Goal: Information Seeking & Learning: Compare options

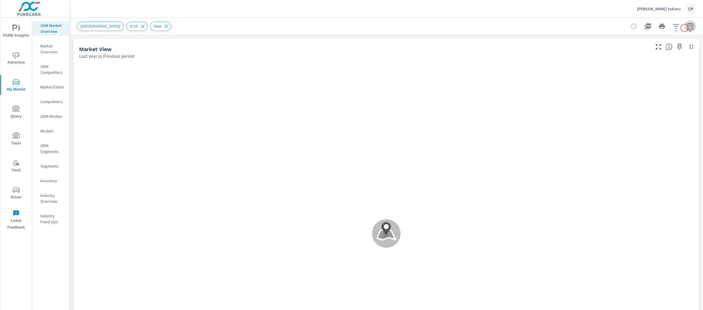
click at [688, 28] on icon "button" at bounding box center [690, 27] width 4 height 2
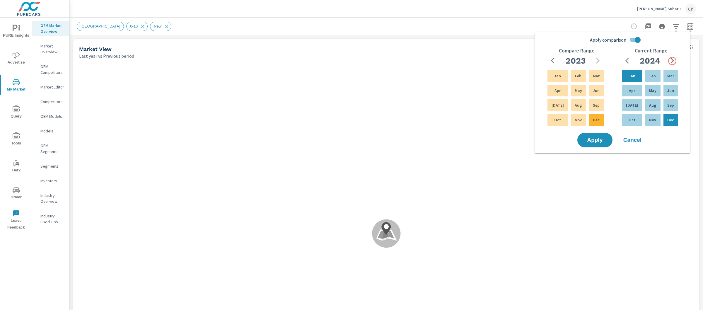
click at [673, 61] on icon "button" at bounding box center [673, 61] width 4 height 6
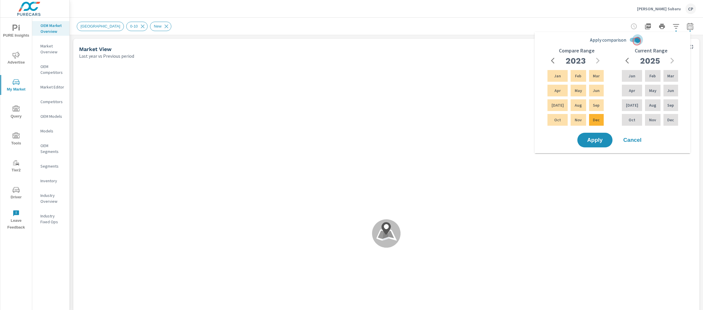
click at [637, 41] on input "Apply comparison" at bounding box center [637, 39] width 33 height 11
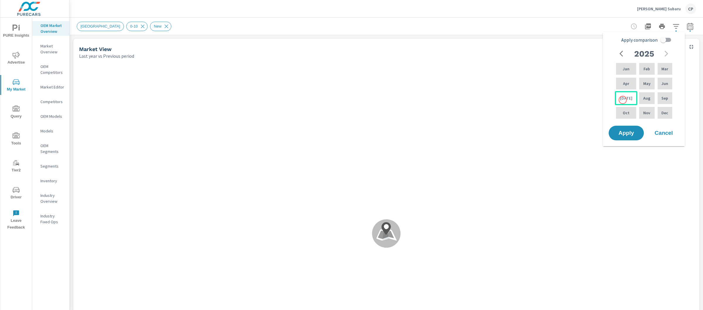
click at [623, 100] on p "[DATE]" at bounding box center [626, 98] width 12 height 6
click at [638, 93] on div "Aug" at bounding box center [647, 98] width 18 height 14
click at [644, 97] on p "Aug" at bounding box center [647, 98] width 7 height 6
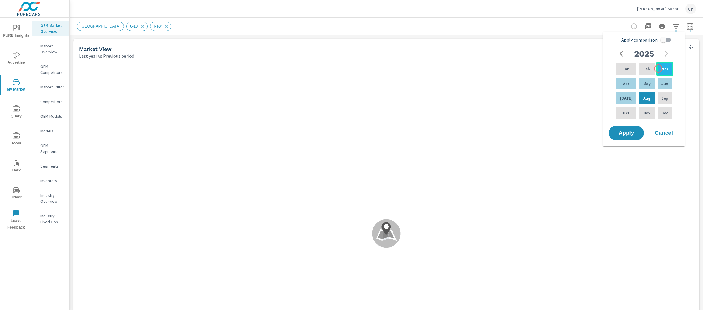
click at [659, 69] on div "Mar" at bounding box center [665, 69] width 17 height 14
click at [667, 36] on input "Apply comparison" at bounding box center [663, 39] width 33 height 11
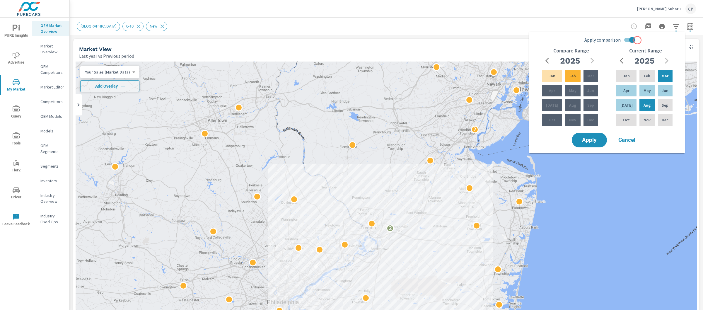
click at [636, 40] on input "Apply comparison" at bounding box center [632, 39] width 33 height 11
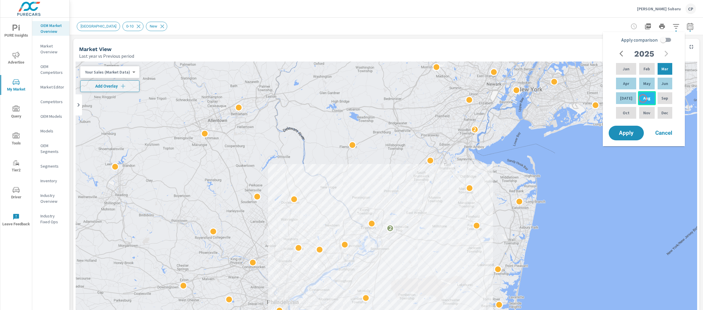
click at [644, 98] on p "Aug" at bounding box center [647, 98] width 7 height 6
click at [625, 66] on p "Jan" at bounding box center [626, 69] width 7 height 6
click at [671, 40] on input "Apply comparison" at bounding box center [663, 39] width 33 height 11
checkbox input "true"
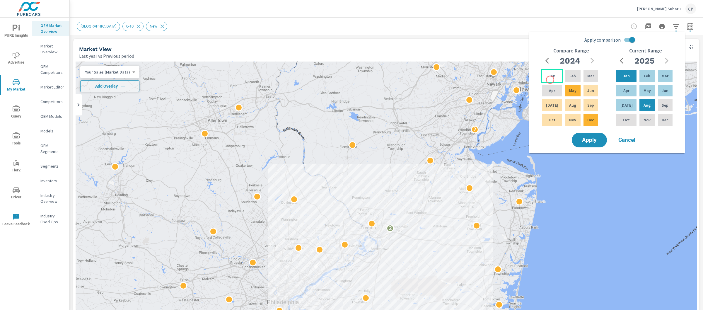
click at [551, 79] on div "Jan" at bounding box center [552, 76] width 23 height 14
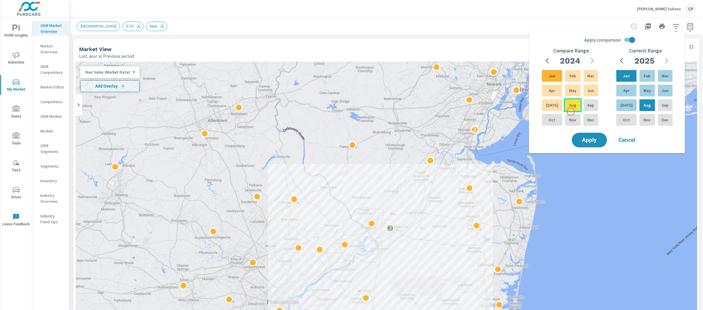
click at [571, 112] on div "Aug" at bounding box center [573, 105] width 18 height 14
click at [584, 130] on div "Compare Range [DATE] Feb Mar Apr May Jun [DATE] Aug Sep Oct Nov Dec" at bounding box center [571, 90] width 74 height 84
click at [586, 140] on span "Apply" at bounding box center [590, 140] width 24 height 6
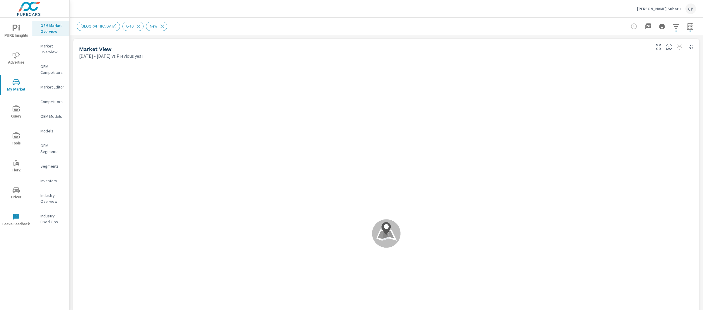
scroll to position [0, 0]
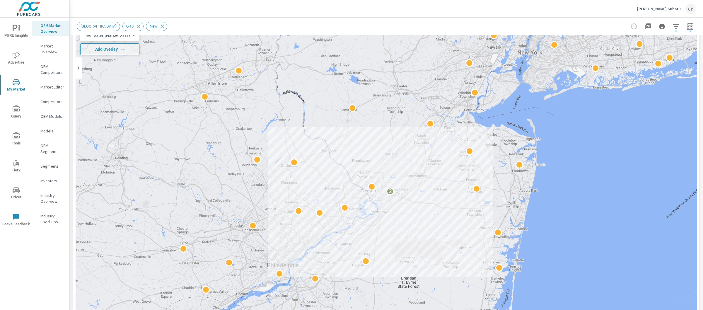
scroll to position [20, 0]
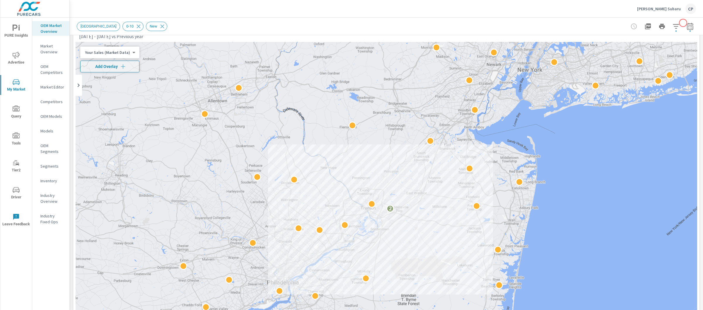
click at [687, 23] on icon "button" at bounding box center [690, 26] width 6 height 7
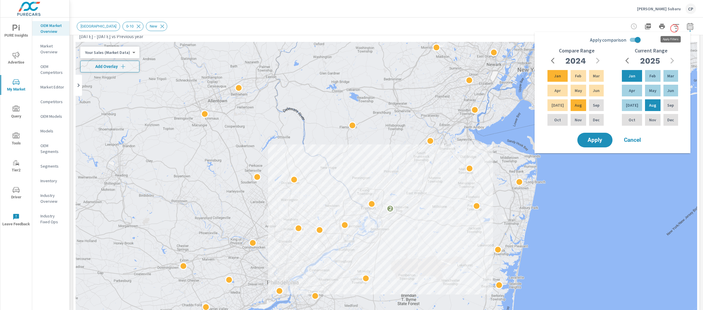
click at [674, 28] on icon "button" at bounding box center [676, 26] width 7 height 7
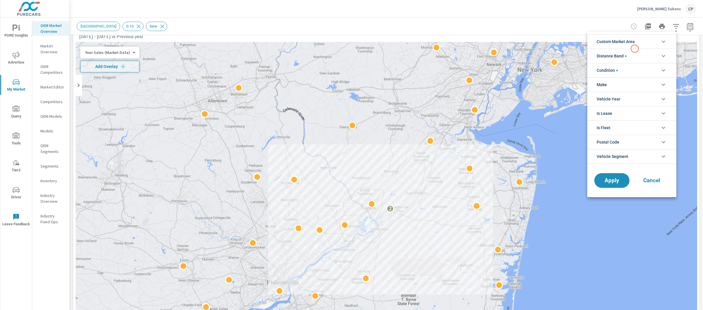
click at [635, 49] on li "Distance Band" at bounding box center [632, 56] width 89 height 14
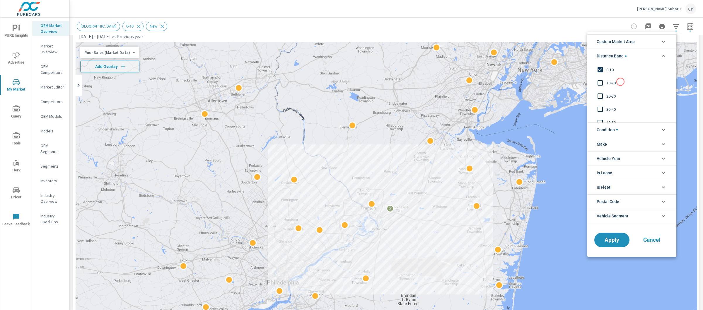
click at [621, 82] on span "10-20" at bounding box center [639, 82] width 64 height 7
click at [615, 239] on span "Apply" at bounding box center [612, 240] width 24 height 6
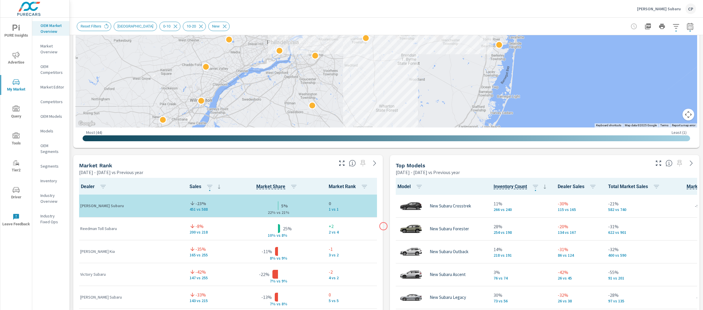
scroll to position [259, 0]
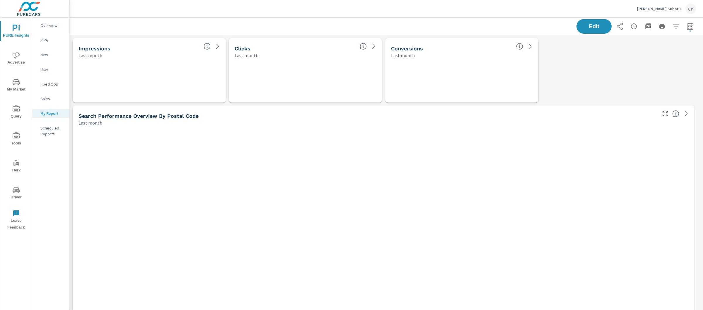
scroll to position [1497, 640]
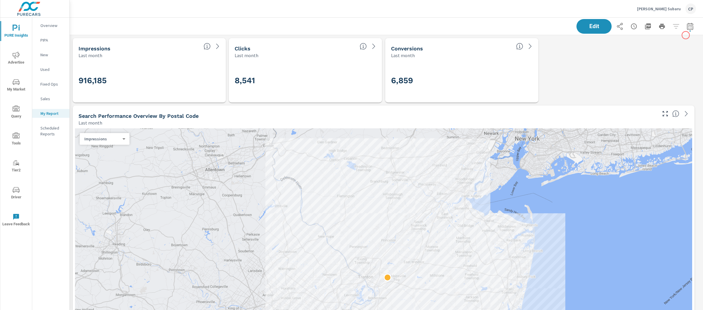
click at [690, 30] on span "button" at bounding box center [690, 30] width 1 height 1
select select "Last month"
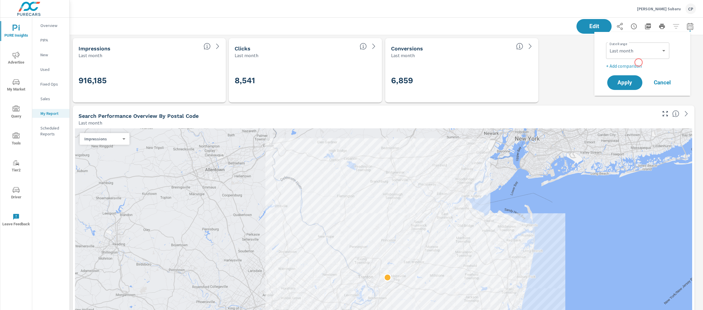
click at [639, 64] on p "+ Add comparison" at bounding box center [643, 65] width 75 height 7
click at [640, 77] on select "Custom Previous period Previous month Previous year" at bounding box center [638, 77] width 59 height 12
click at [609, 71] on select "Custom Previous period Previous month Previous year" at bounding box center [638, 77] width 59 height 12
select select "Previous month"
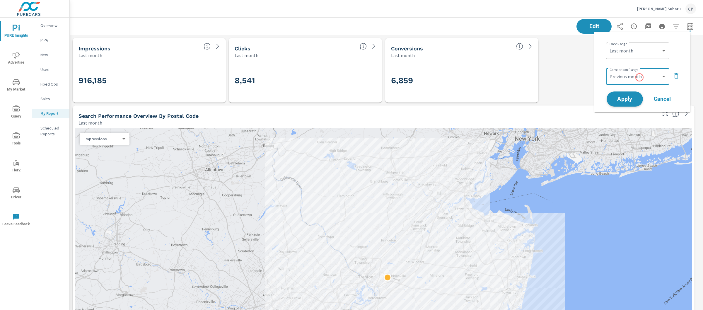
click at [638, 98] on button "Apply" at bounding box center [625, 98] width 36 height 15
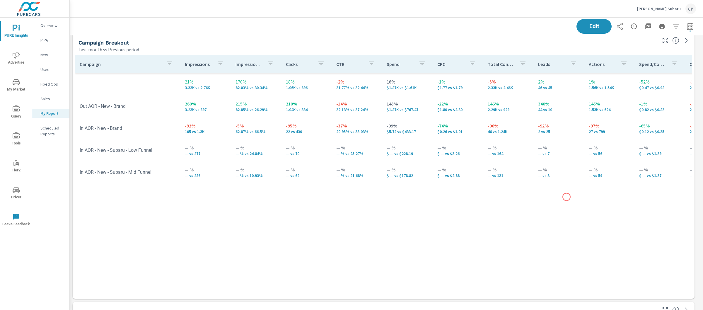
scroll to position [653, 0]
